Goal: Check status: Check status

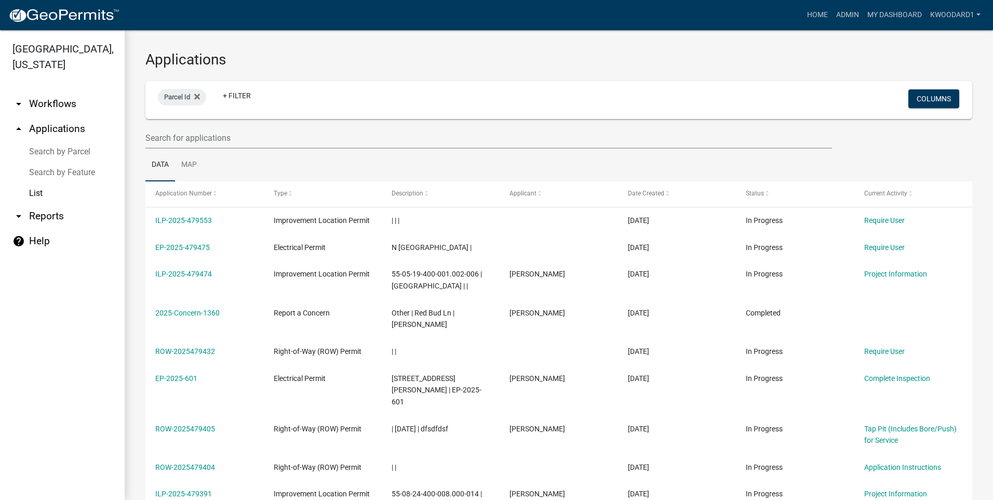
select select "3: 100"
click at [222, 143] on input "text" at bounding box center [488, 137] width 687 height 21
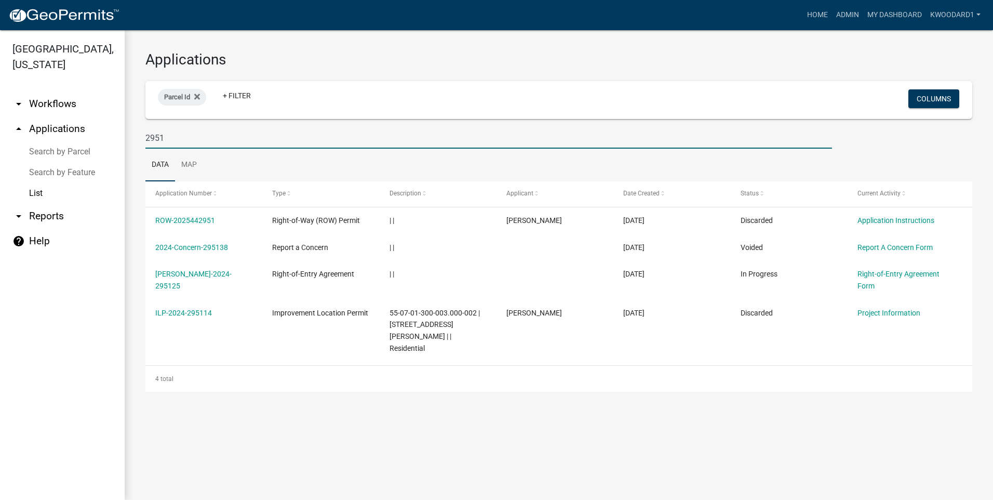
drag, startPoint x: 180, startPoint y: 138, endPoint x: 142, endPoint y: 135, distance: 38.0
click at [142, 135] on div "2951" at bounding box center [489, 137] width 702 height 21
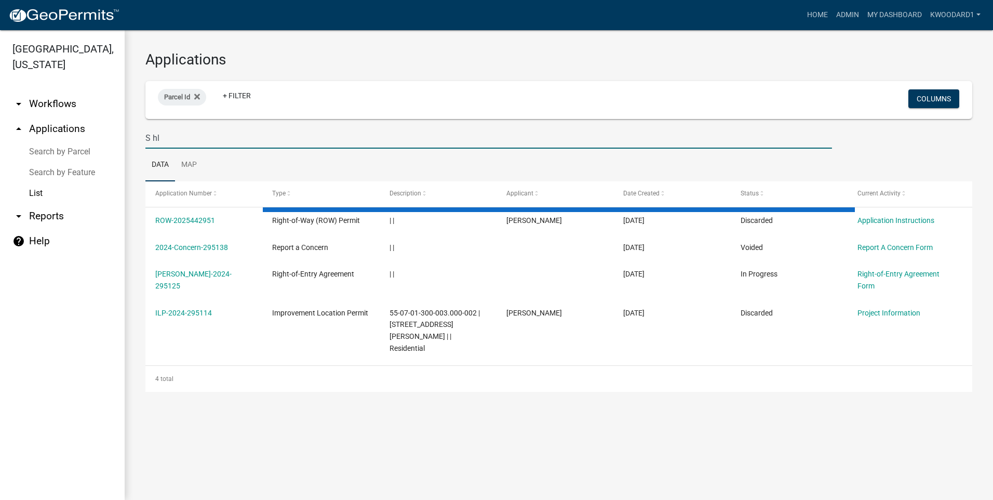
type input "S h"
select select "3: 100"
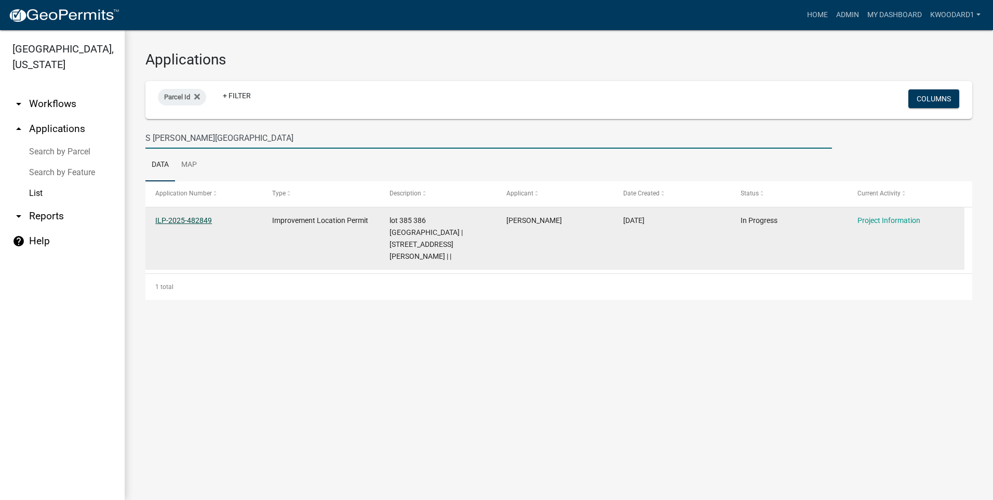
type input "S [PERSON_NAME][GEOGRAPHIC_DATA]"
click at [171, 219] on link "ILP-2025-482849" at bounding box center [183, 220] width 57 height 8
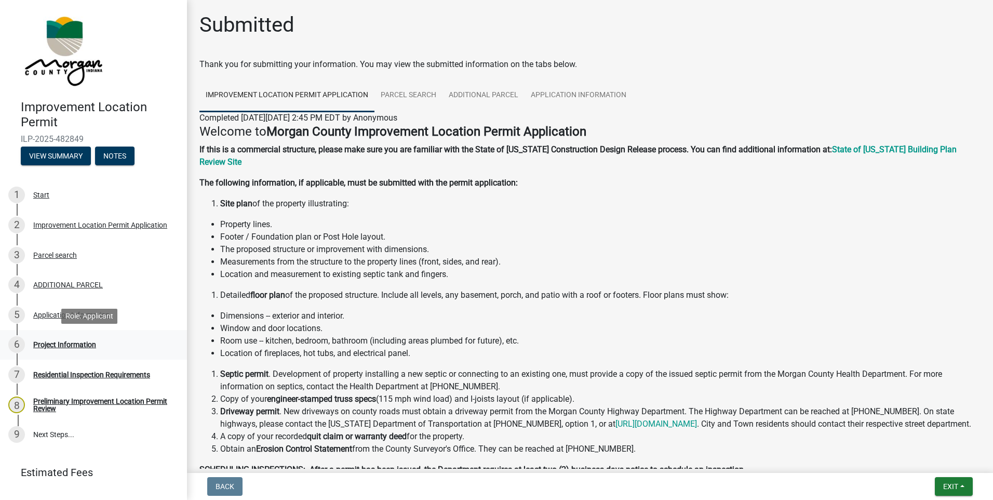
click at [66, 344] on div "Project Information" at bounding box center [64, 344] width 63 height 7
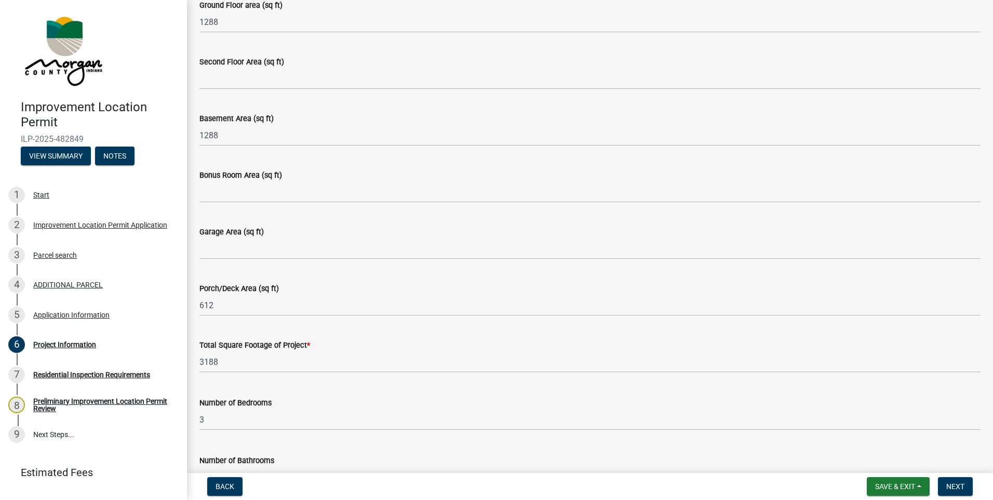
scroll to position [519, 0]
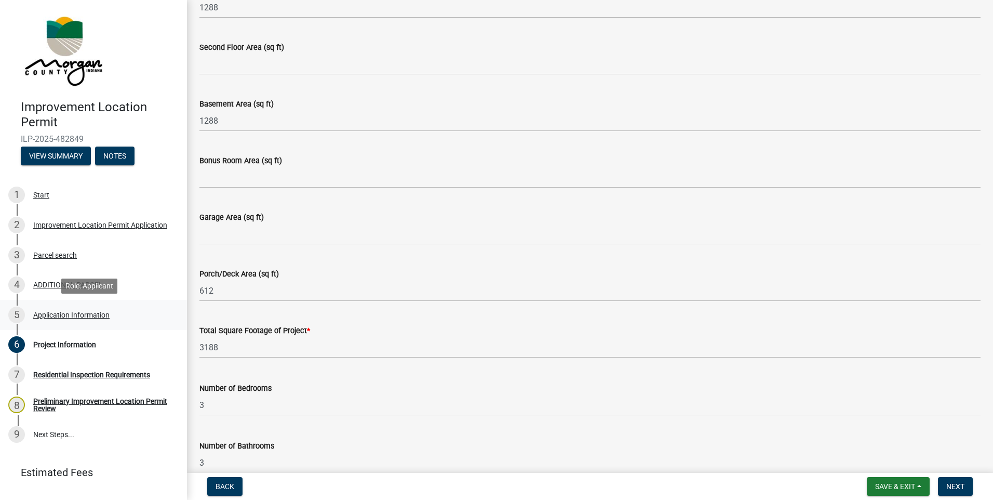
click at [61, 313] on div "Application Information" at bounding box center [71, 314] width 76 height 7
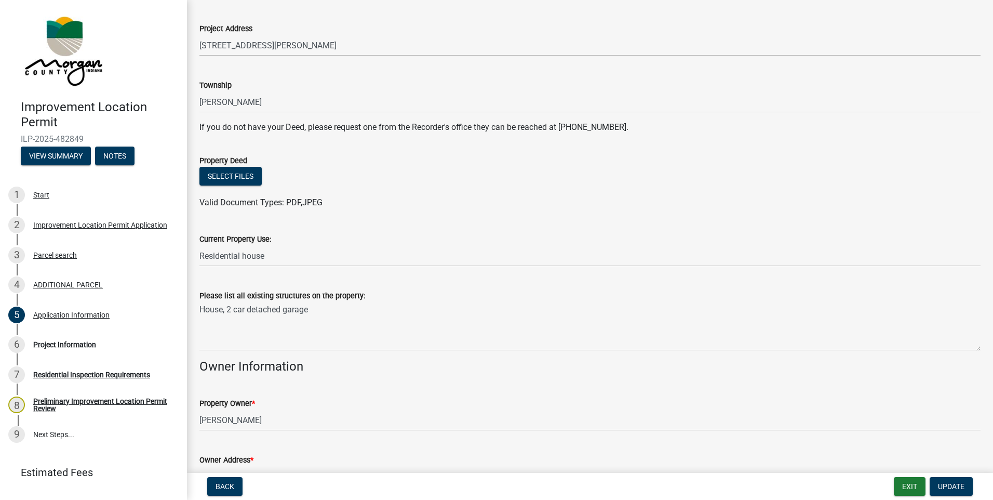
scroll to position [156, 0]
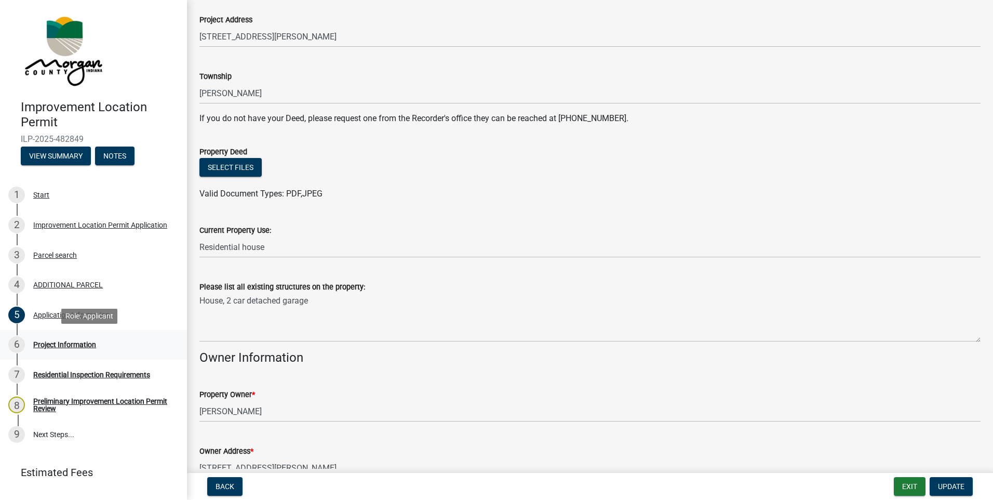
click at [58, 342] on div "Project Information" at bounding box center [64, 344] width 63 height 7
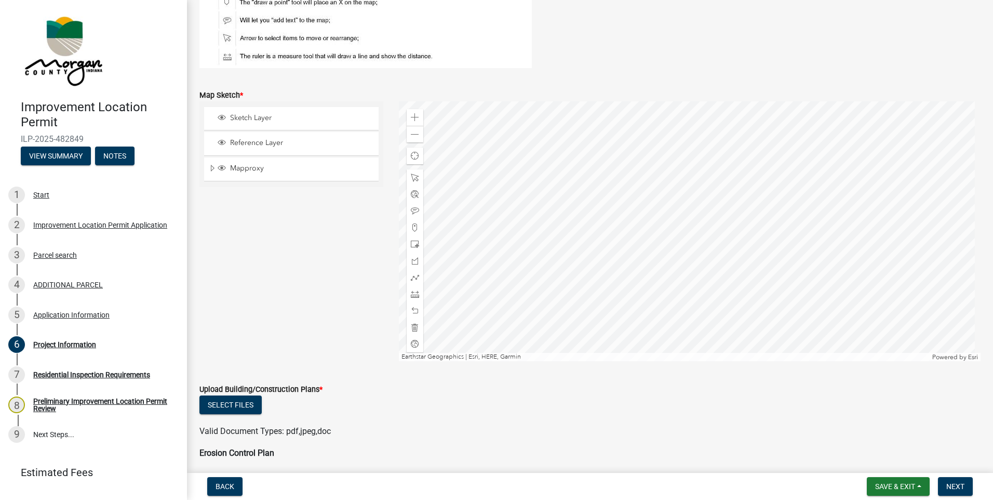
scroll to position [2418, 0]
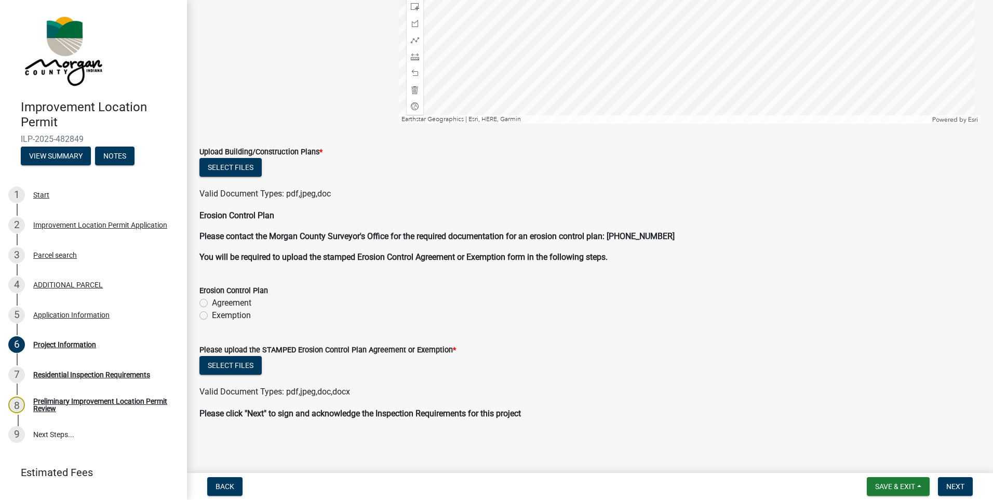
click at [212, 316] on label "Exemption" at bounding box center [231, 315] width 39 height 12
click at [212, 316] on input "Exemption" at bounding box center [215, 312] width 7 height 7
radio input "true"
click at [229, 361] on button "Select files" at bounding box center [230, 365] width 62 height 19
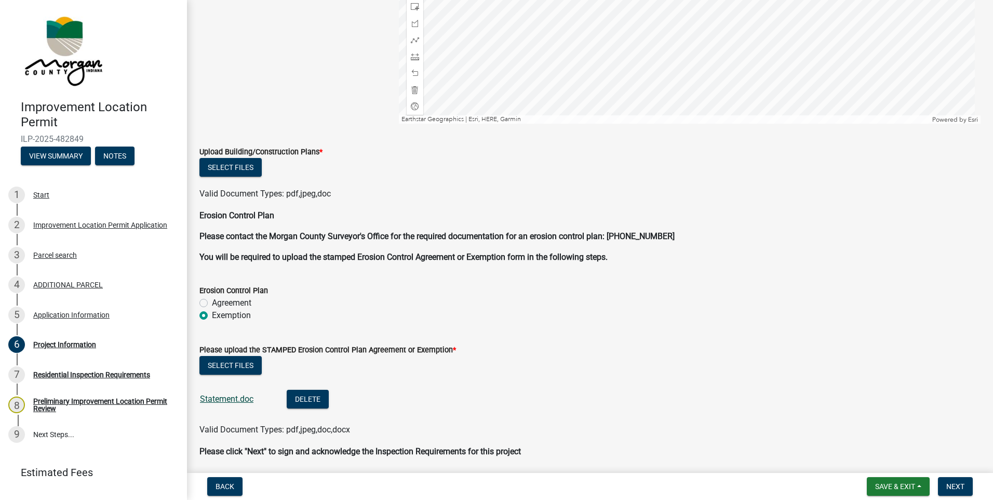
click at [241, 397] on link "Statement.doc" at bounding box center [226, 399] width 53 height 10
click at [923, 485] on button "Save & Exit" at bounding box center [898, 486] width 63 height 19
click at [897, 459] on button "Save & Exit" at bounding box center [887, 459] width 83 height 25
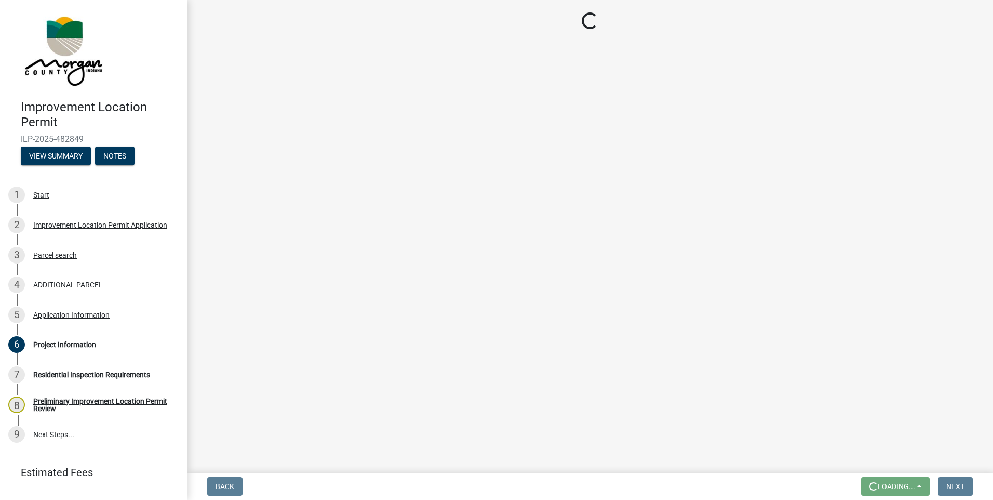
scroll to position [0, 0]
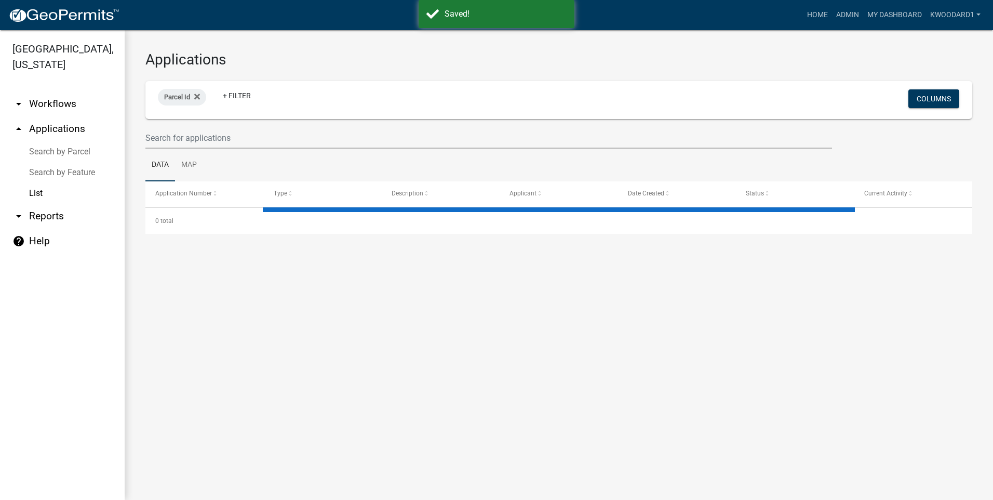
select select "3: 100"
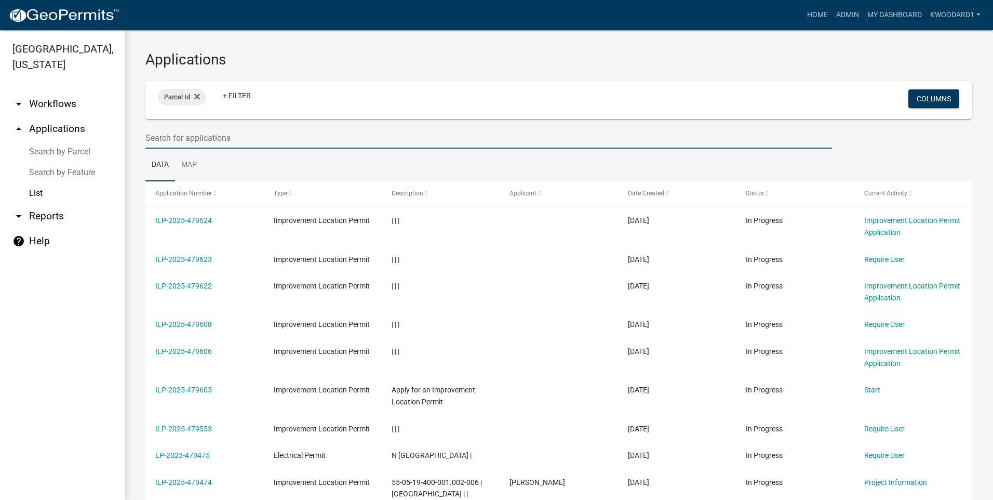
click at [164, 132] on input "text" at bounding box center [488, 137] width 687 height 21
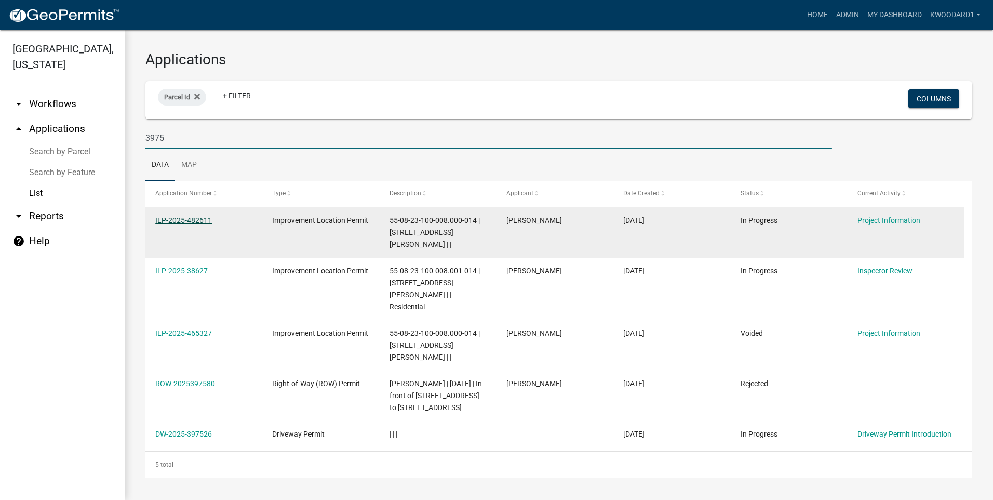
type input "3975"
click at [179, 222] on link "ILP-2025-482611" at bounding box center [183, 220] width 57 height 8
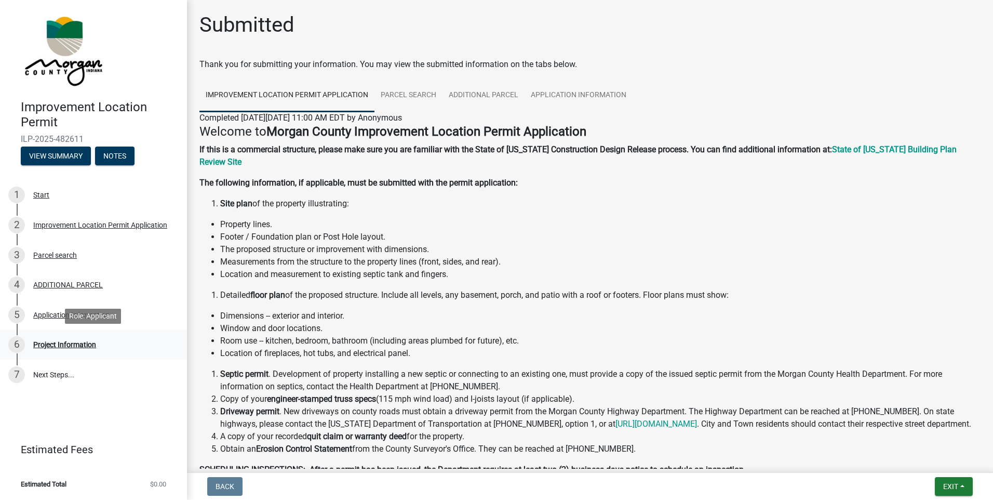
click at [69, 343] on div "Project Information" at bounding box center [64, 344] width 63 height 7
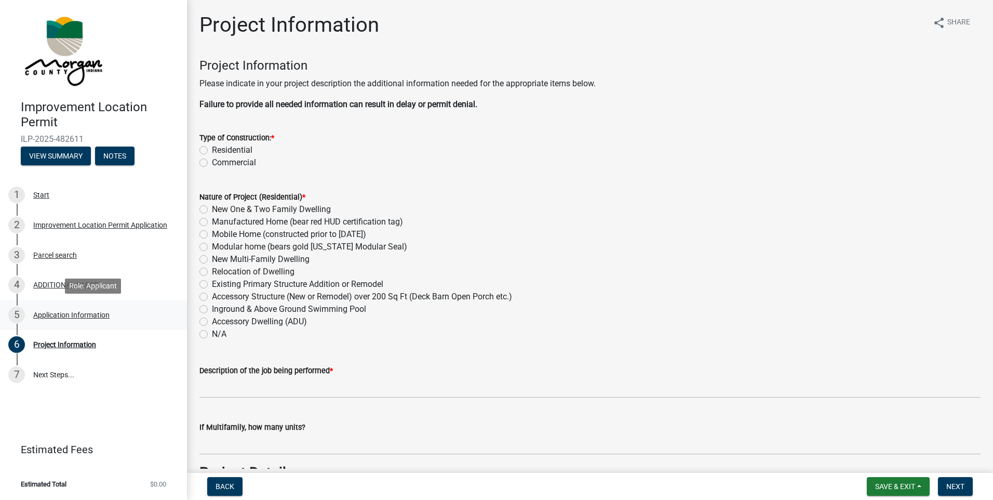
click at [54, 311] on div "Application Information" at bounding box center [71, 314] width 76 height 7
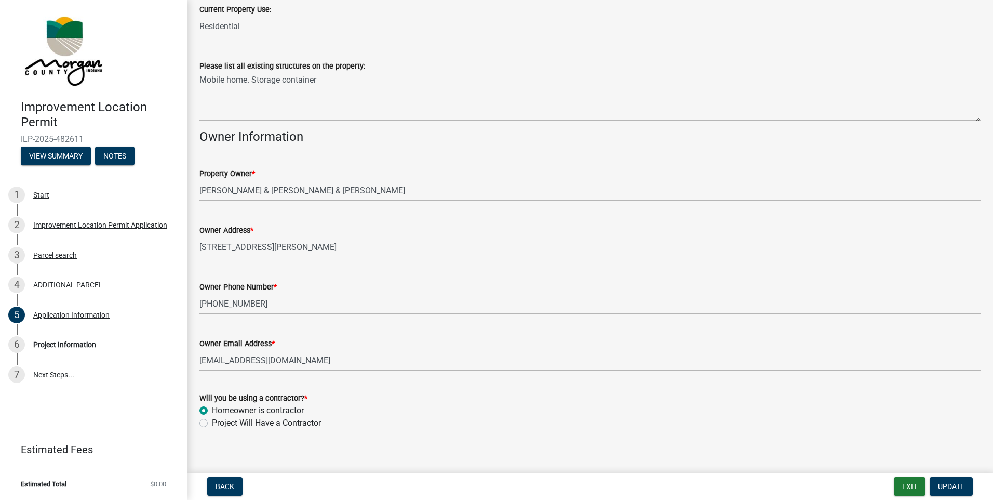
scroll to position [387, 0]
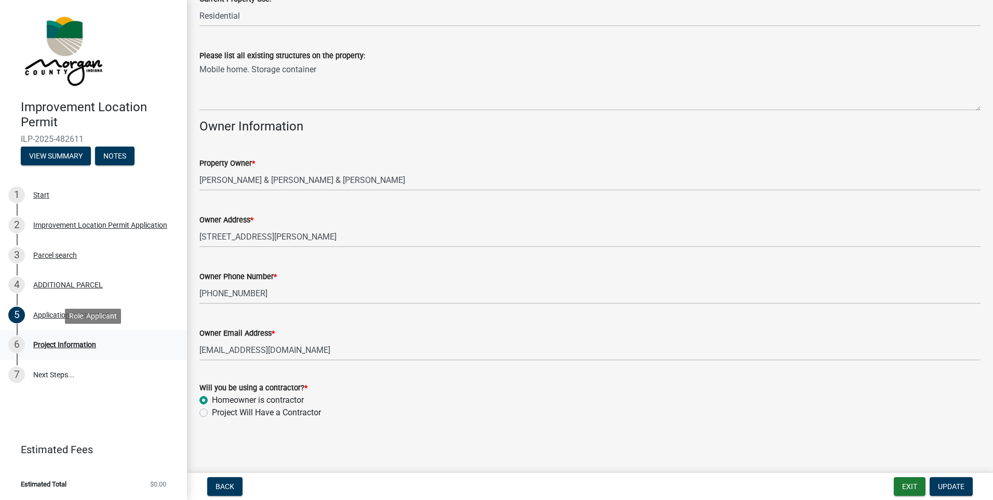
click at [56, 341] on div "Project Information" at bounding box center [64, 344] width 63 height 7
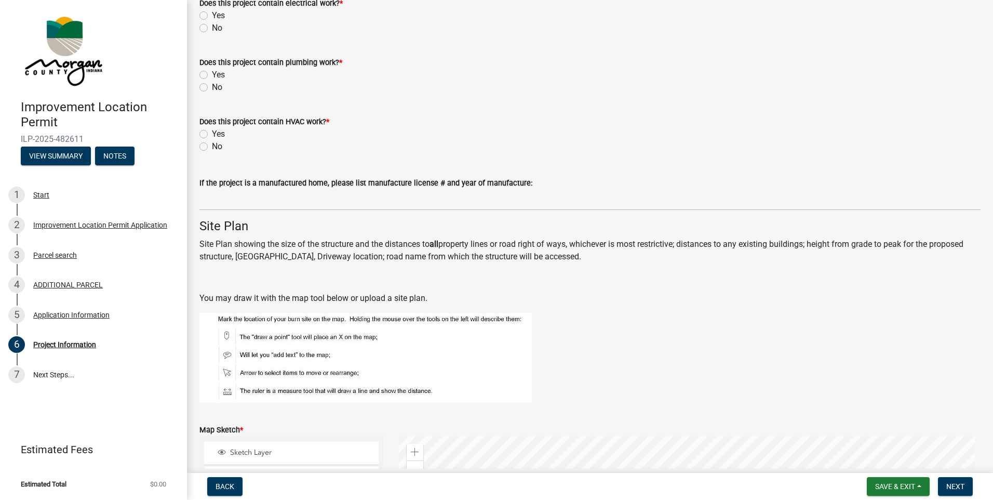
scroll to position [1610, 0]
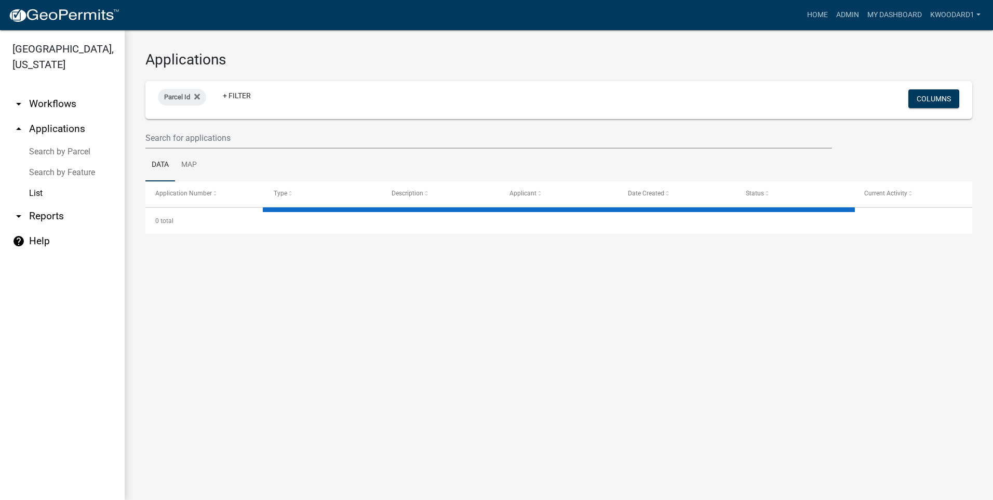
select select "3: 100"
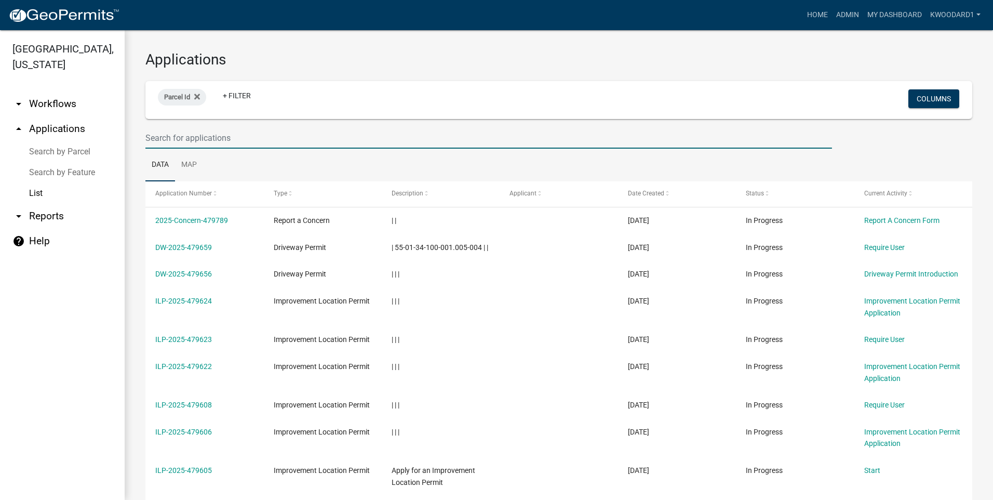
click at [217, 141] on input "text" at bounding box center [488, 137] width 687 height 21
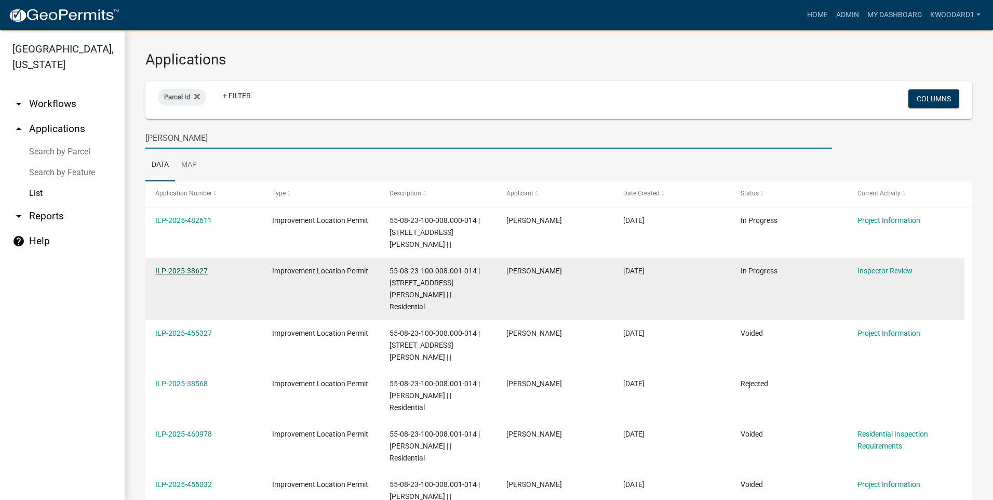
type input "[PERSON_NAME]"
click at [179, 266] on link "ILP-2025-38627" at bounding box center [181, 270] width 52 height 8
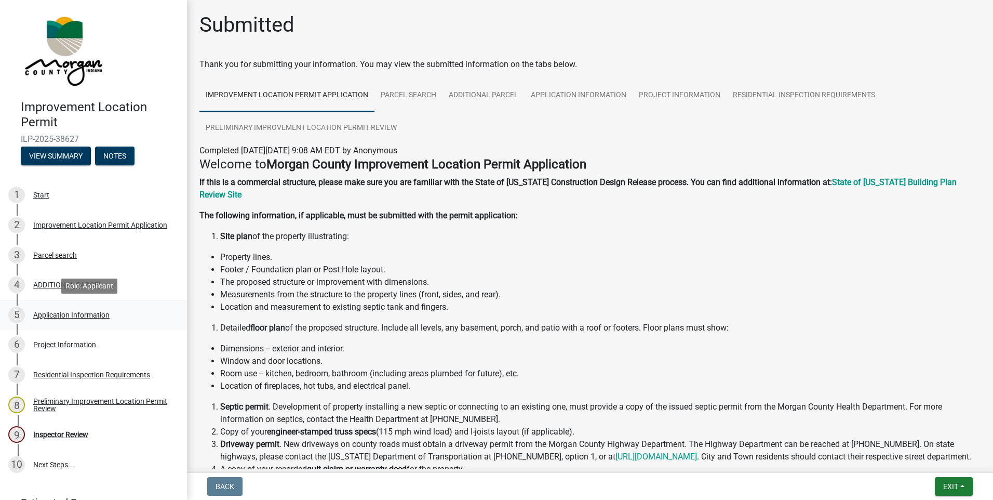
click at [76, 313] on div "Application Information" at bounding box center [71, 314] width 76 height 7
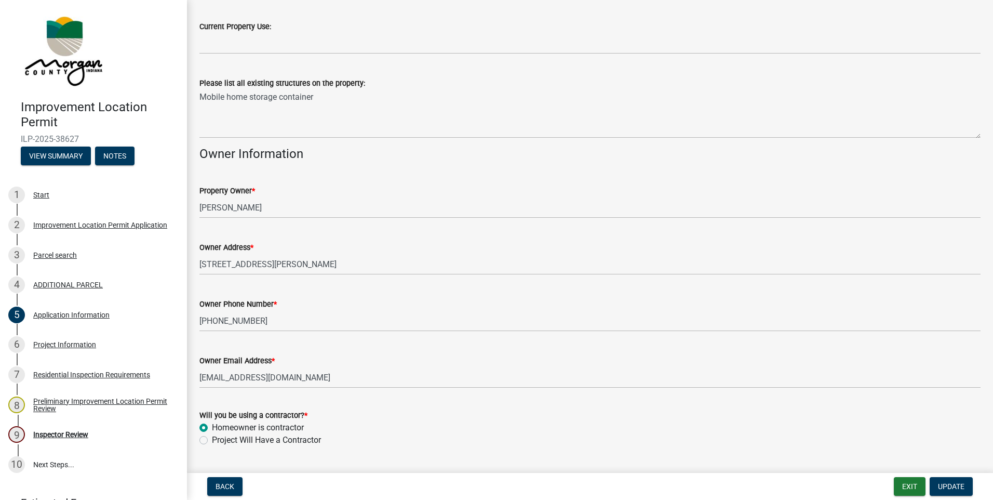
scroll to position [415, 0]
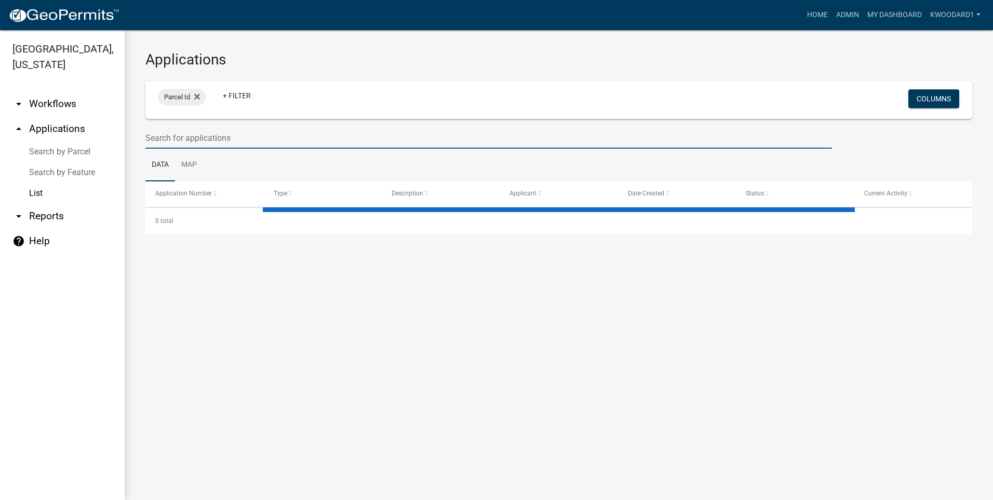
select select "3: 100"
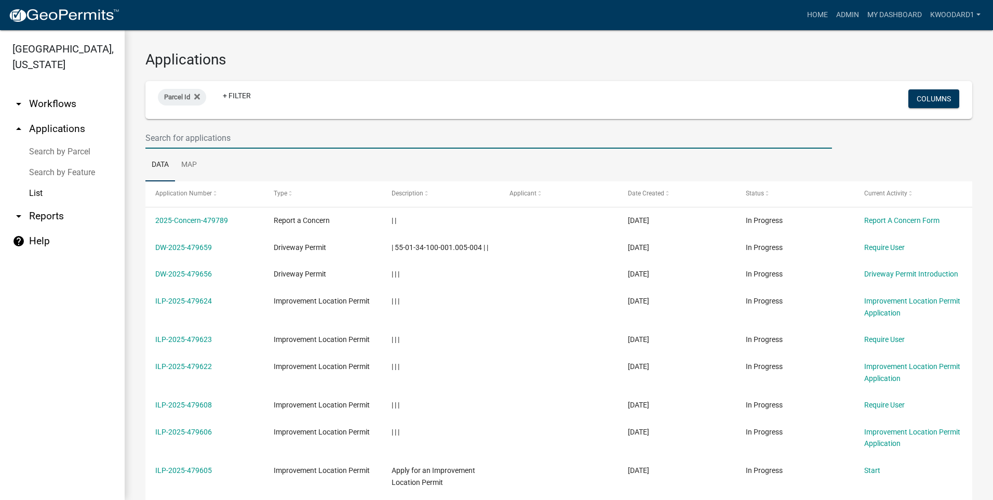
click at [197, 142] on input "text" at bounding box center [488, 137] width 687 height 21
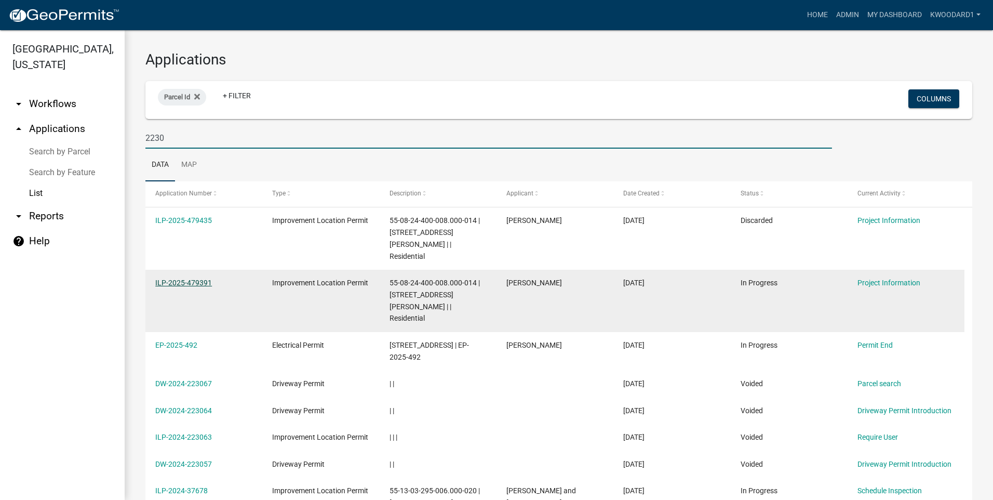
type input "2230"
click at [186, 278] on link "ILP-2025-479391" at bounding box center [183, 282] width 57 height 8
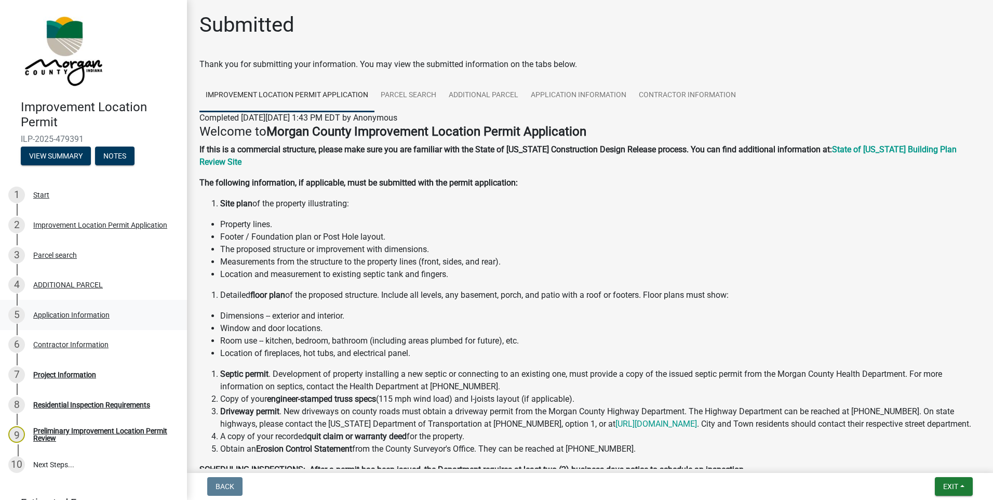
click at [55, 315] on div "Application Information" at bounding box center [71, 314] width 76 height 7
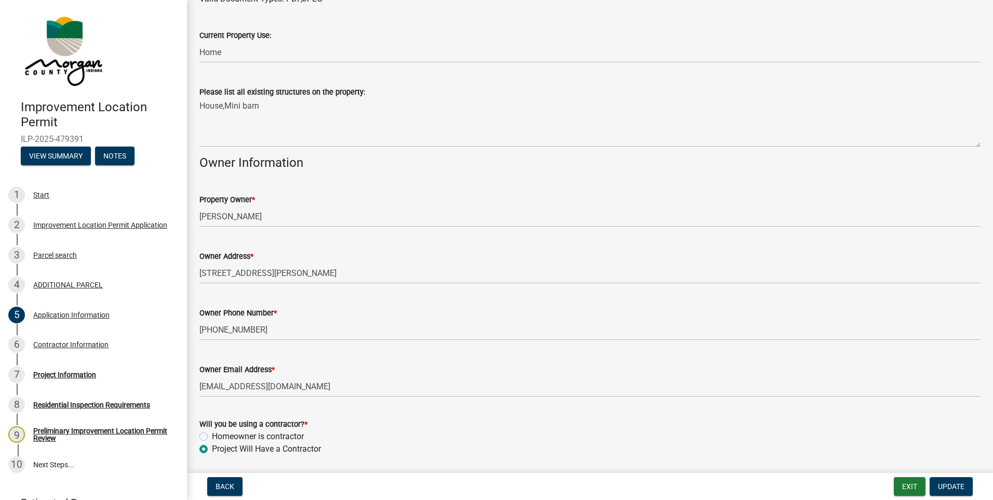
scroll to position [571, 0]
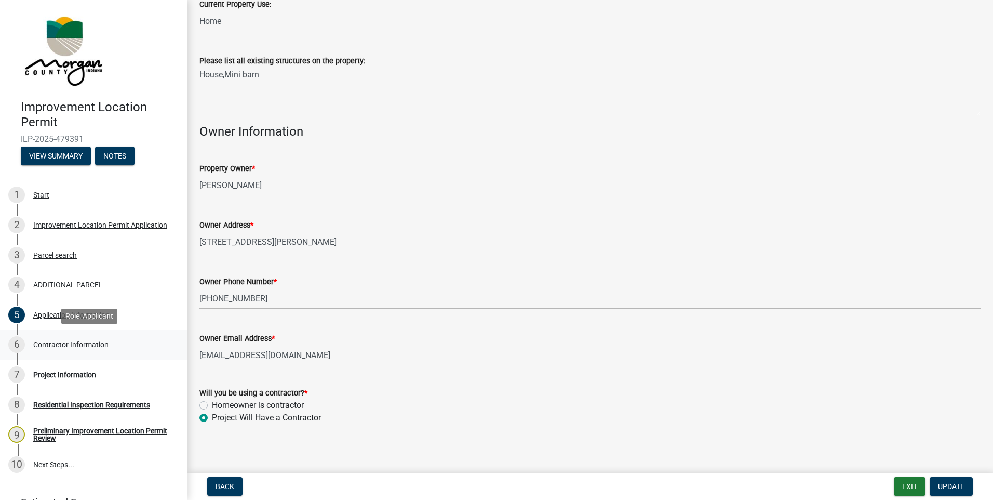
click at [93, 339] on div "6 Contractor Information" at bounding box center [89, 344] width 162 height 17
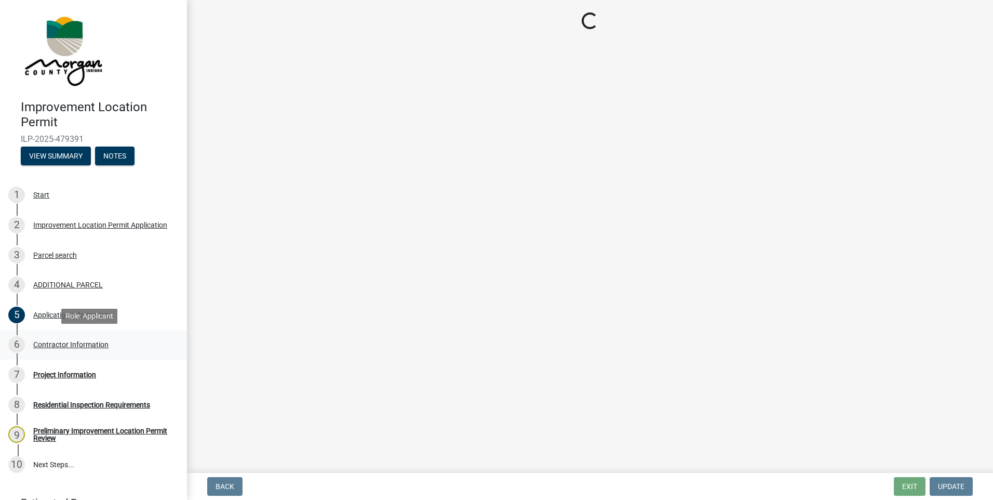
scroll to position [0, 0]
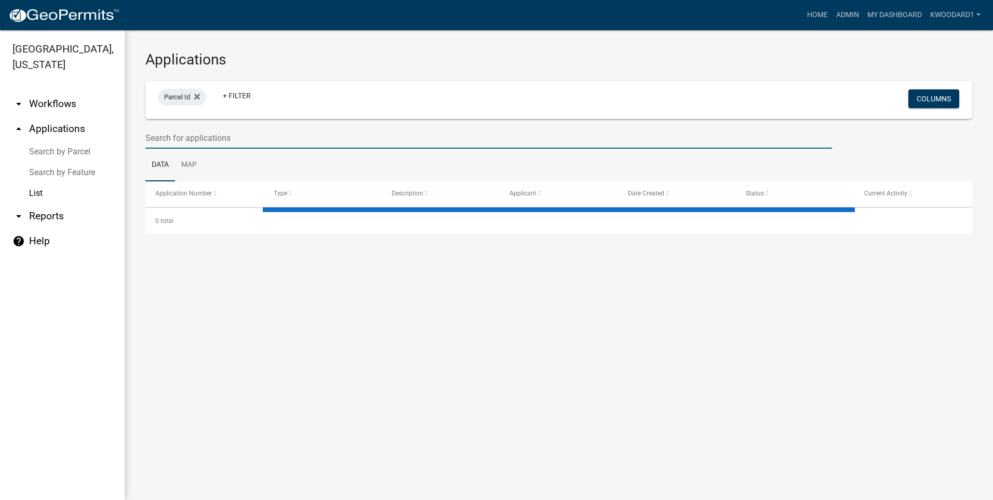
click at [205, 138] on input "text" at bounding box center [488, 137] width 687 height 21
select select "3: 100"
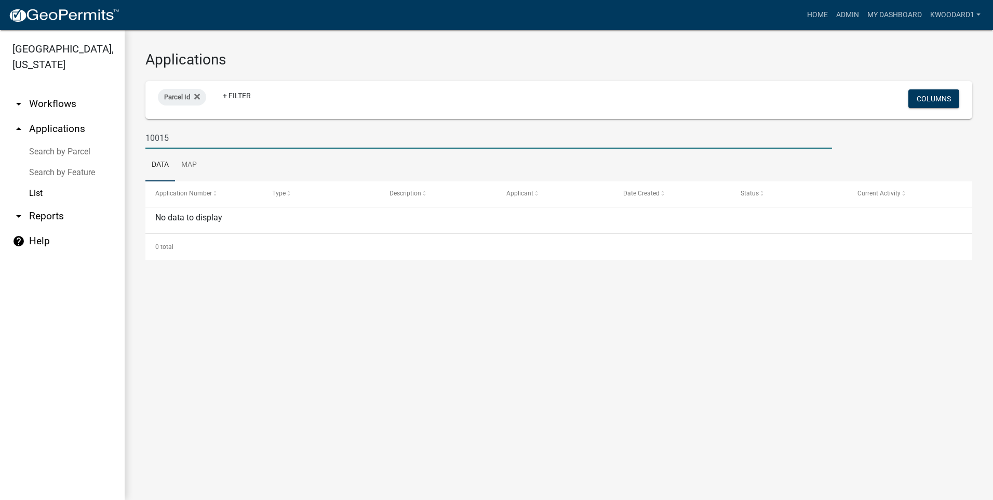
drag, startPoint x: 193, startPoint y: 137, endPoint x: 125, endPoint y: 132, distance: 68.2
click at [125, 132] on div "Applications Parcel Id + Filter Columns 10015 Data Map Application Number Type …" at bounding box center [559, 155] width 868 height 250
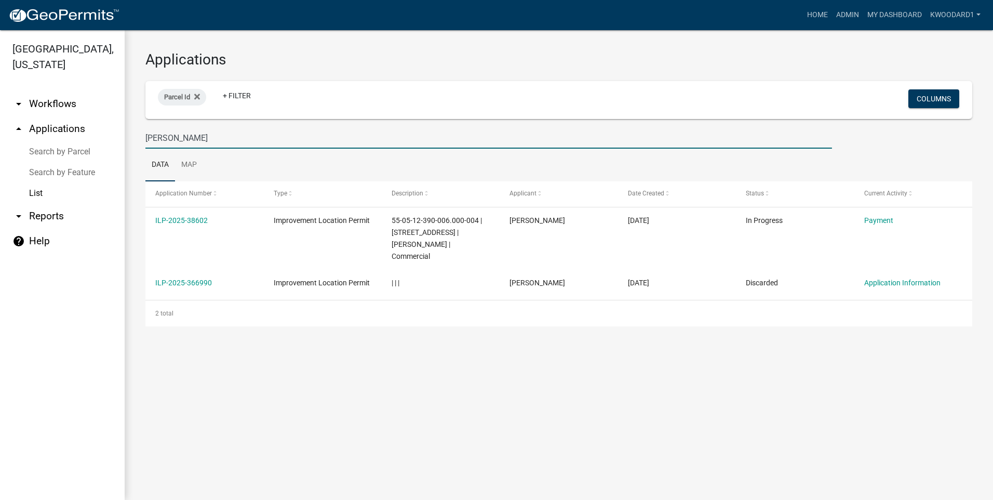
type input "[PERSON_NAME]"
